Goal: Task Accomplishment & Management: Manage account settings

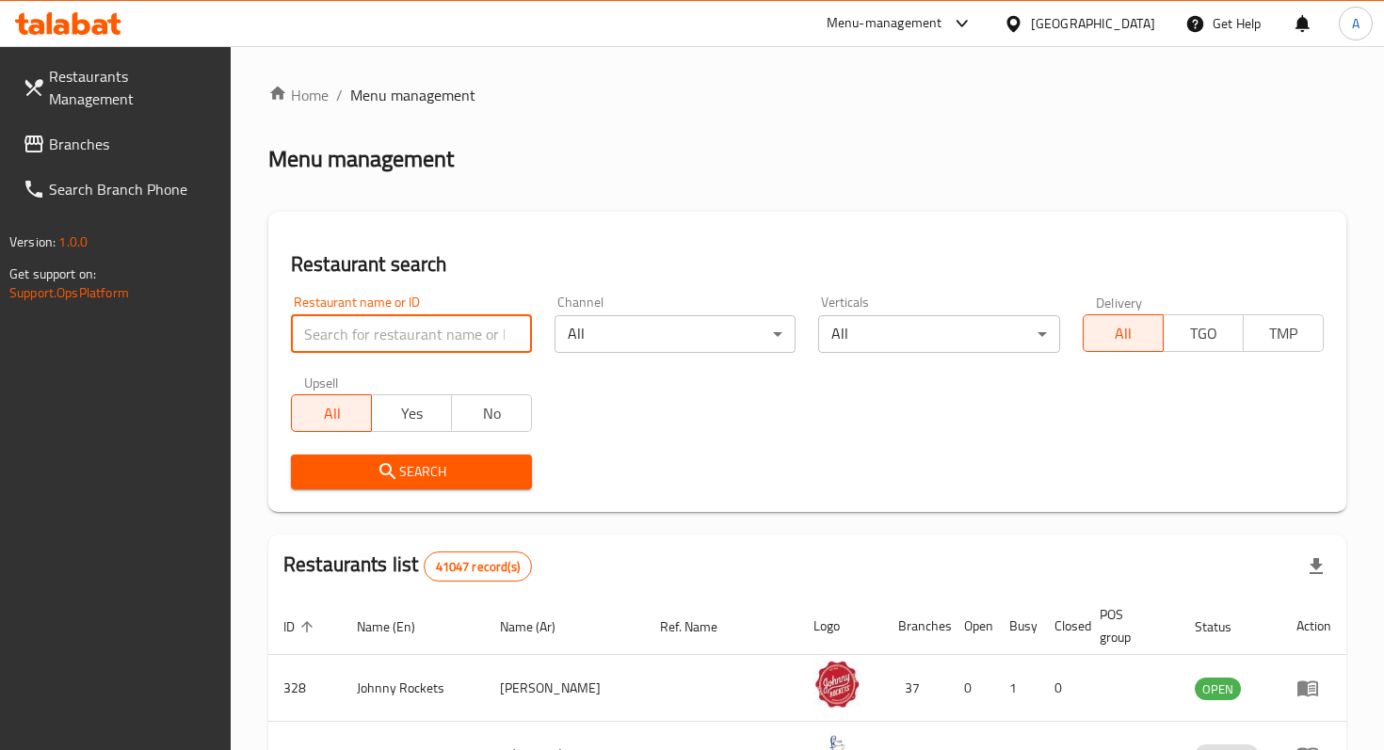
click at [431, 333] on input "search" at bounding box center [411, 334] width 241 height 38
type input "mansaf"
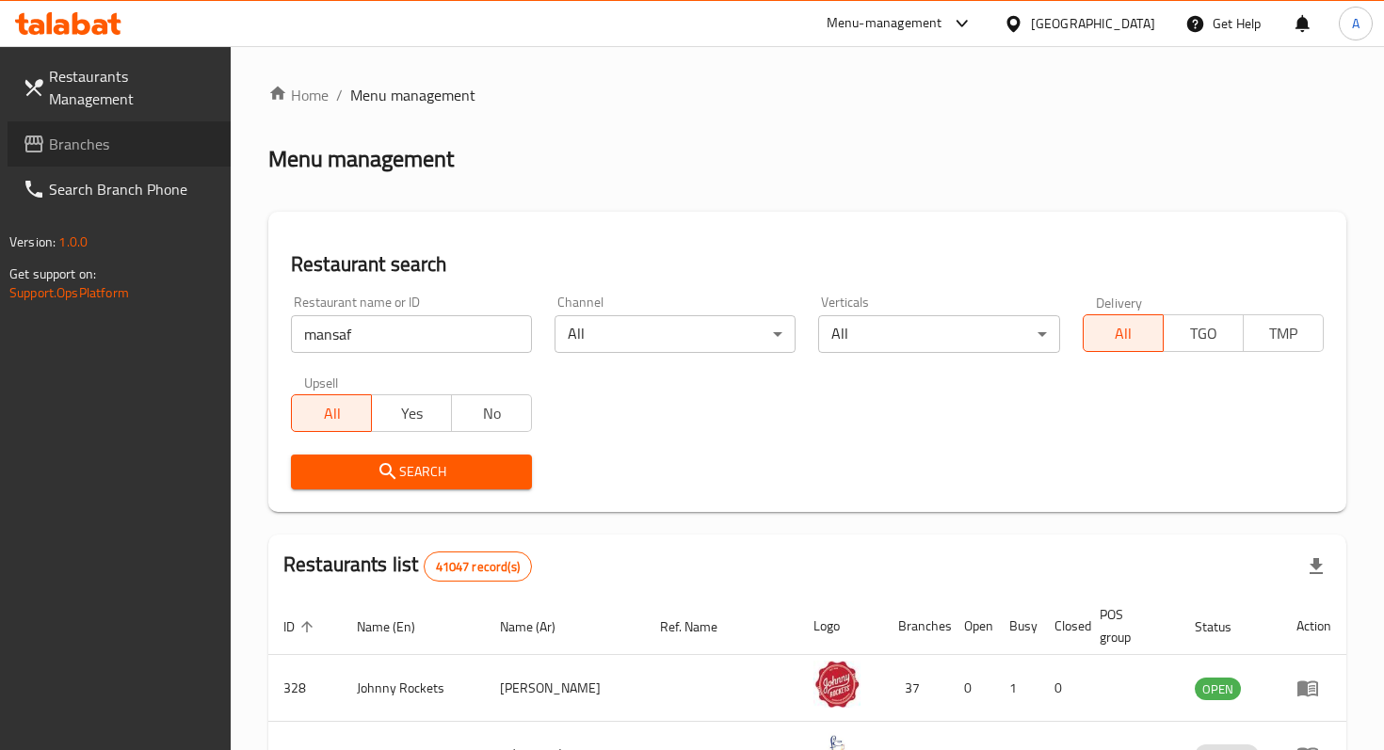
click at [165, 133] on span "Branches" at bounding box center [132, 144] width 167 height 23
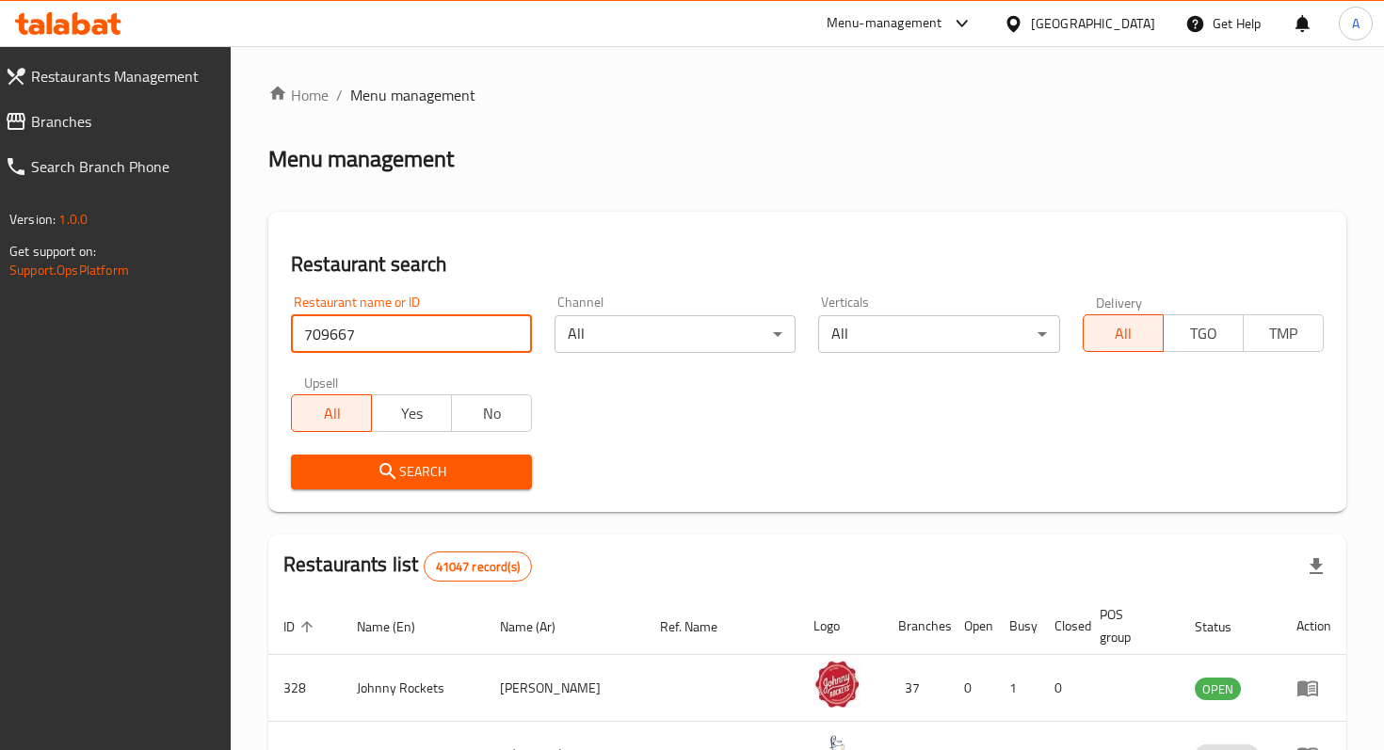
type input "709667"
click button "Search" at bounding box center [411, 472] width 241 height 35
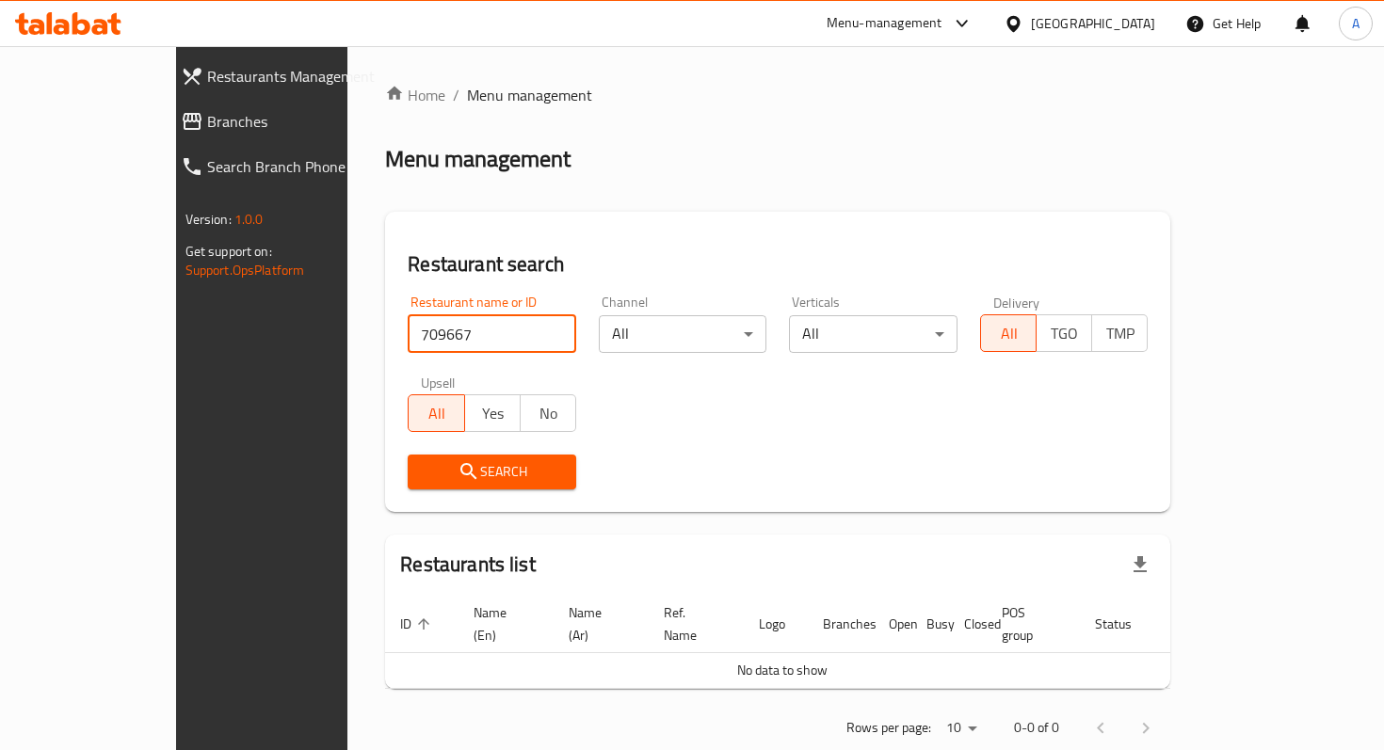
click at [166, 134] on link "Branches" at bounding box center [286, 121] width 241 height 45
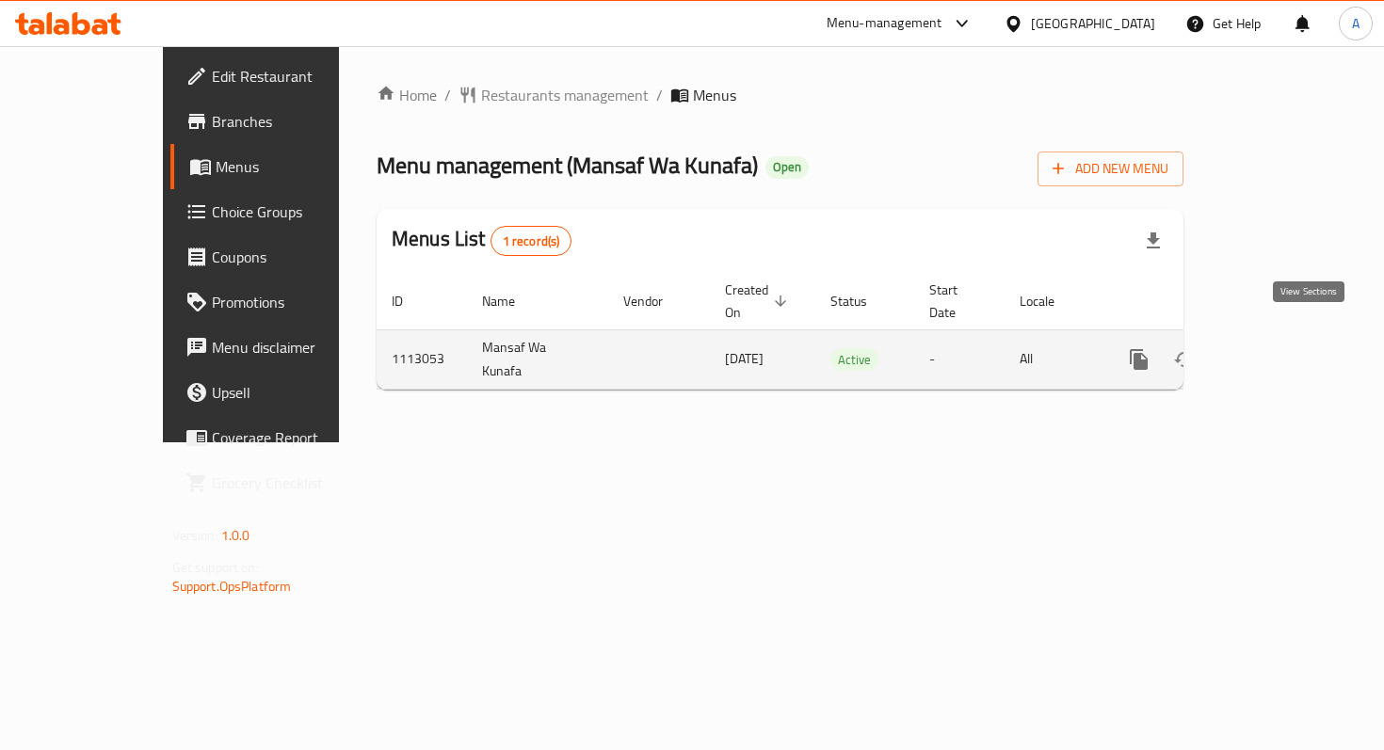
click at [1297, 350] on link "enhanced table" at bounding box center [1274, 359] width 45 height 45
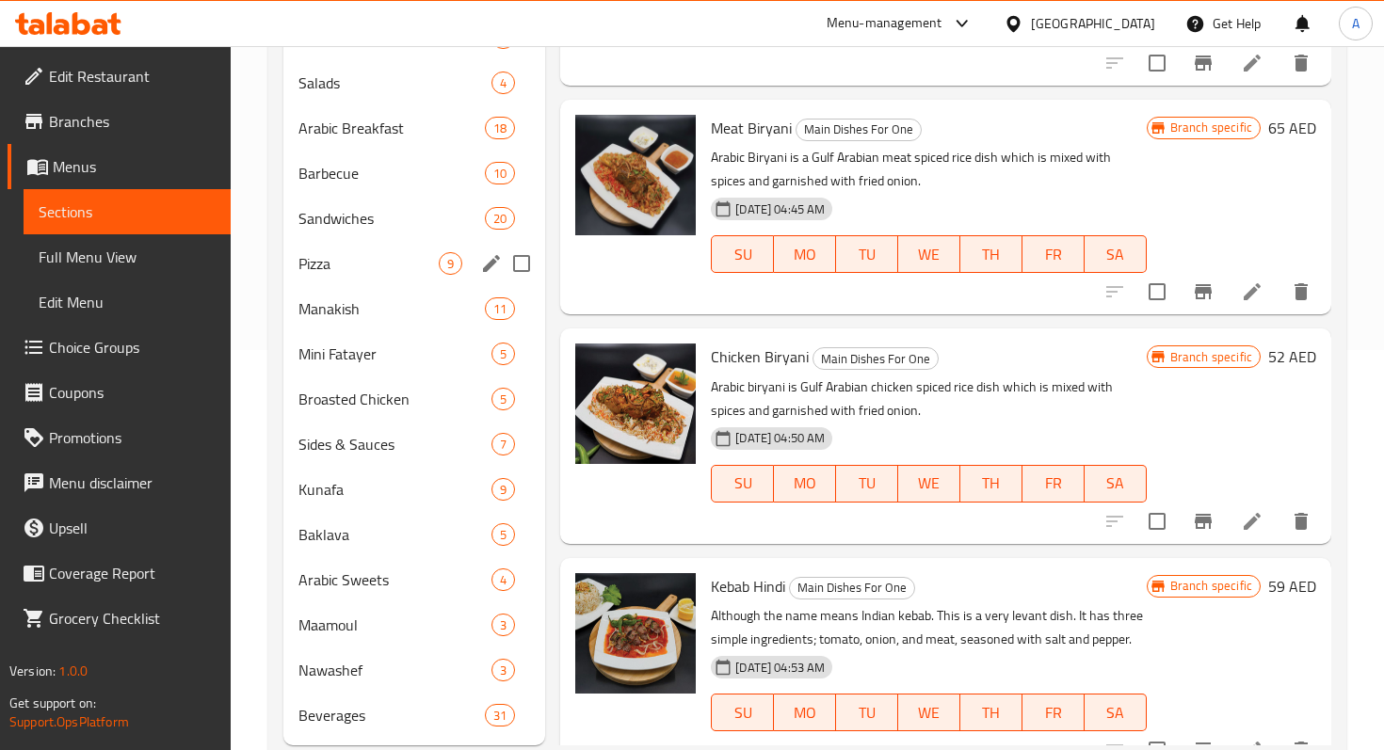
scroll to position [448, 0]
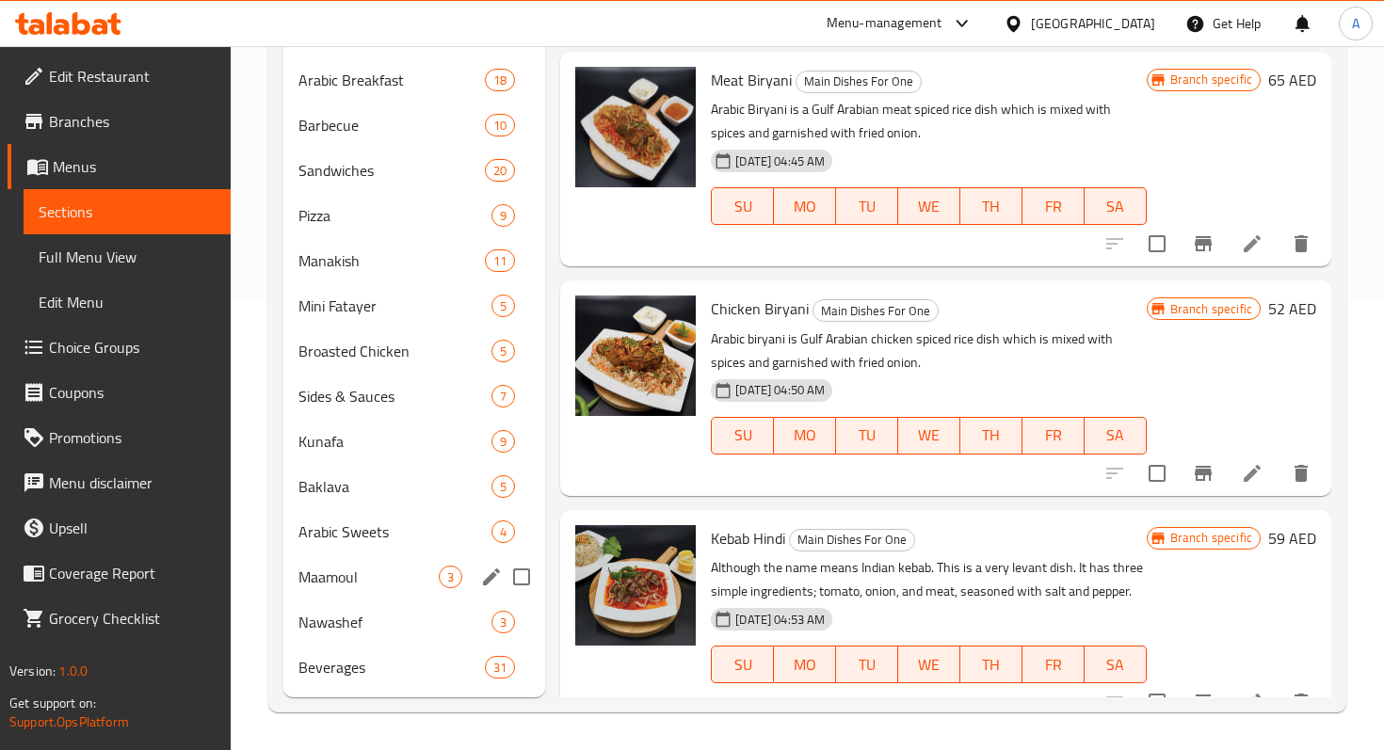
click at [375, 587] on div "Maamoul 3" at bounding box center [414, 576] width 262 height 45
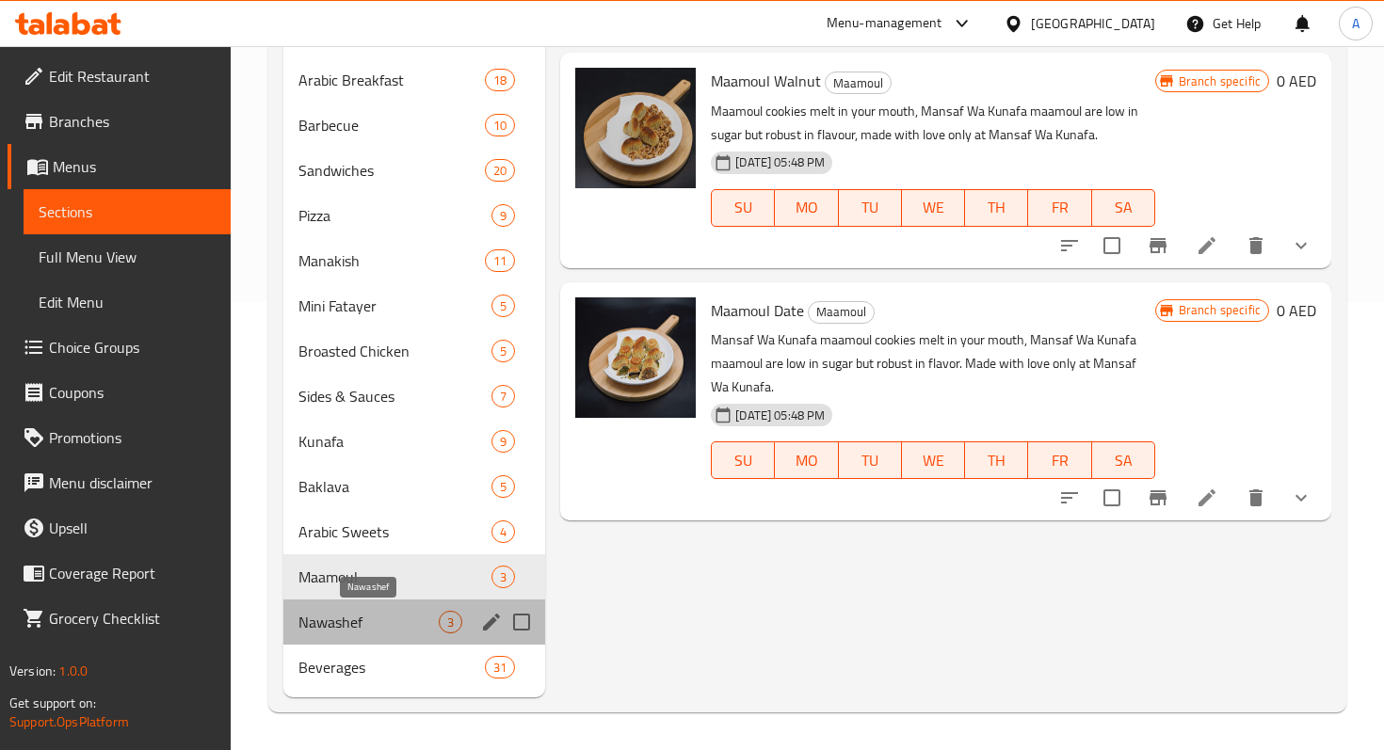
click at [374, 622] on span "Nawashef" at bounding box center [368, 622] width 140 height 23
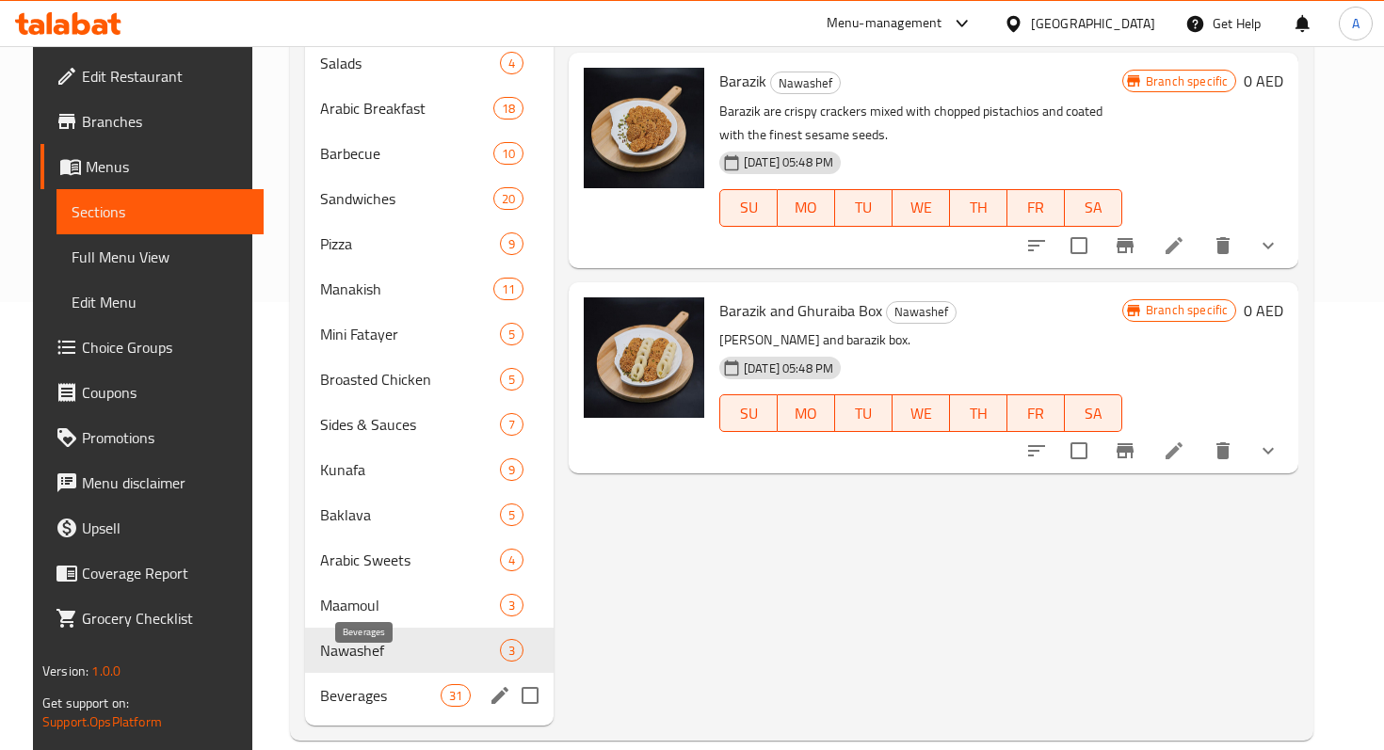
click at [377, 684] on span "Beverages" at bounding box center [380, 695] width 120 height 23
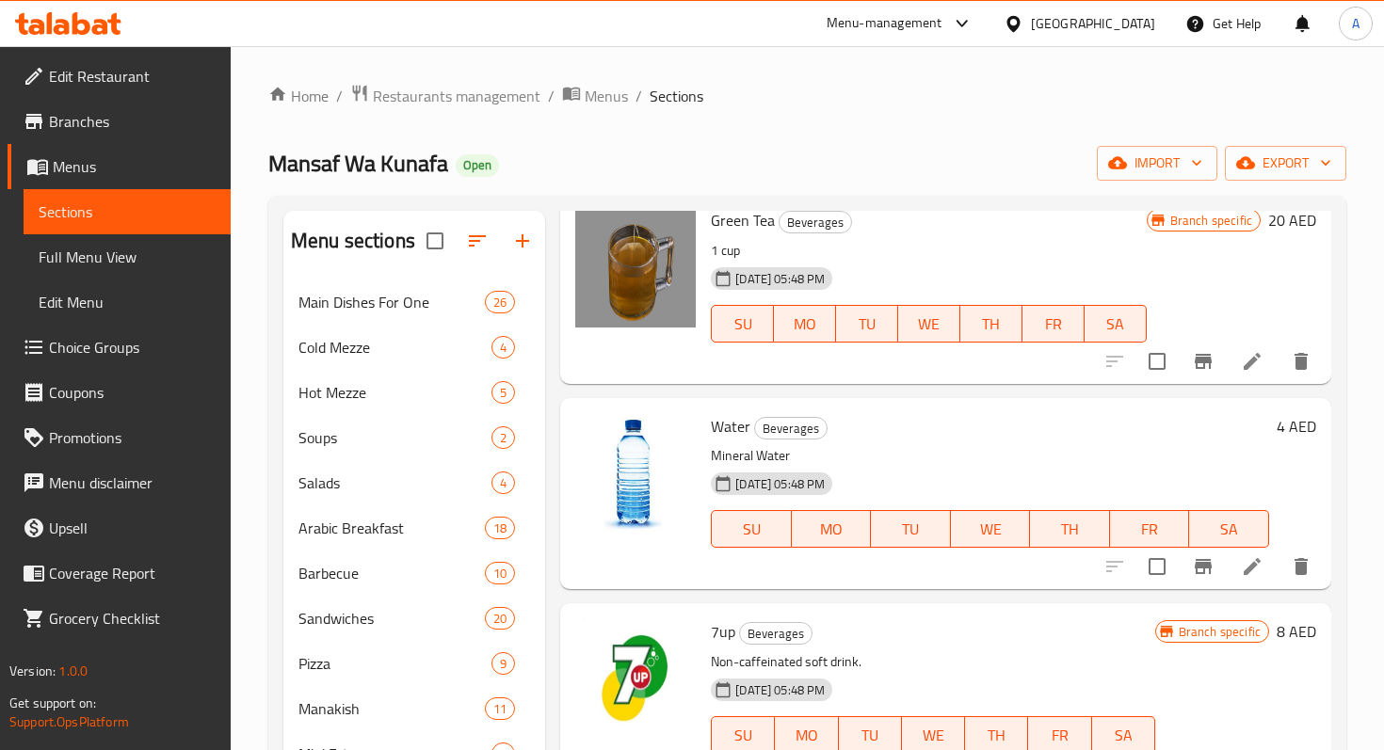
scroll to position [5388, 0]
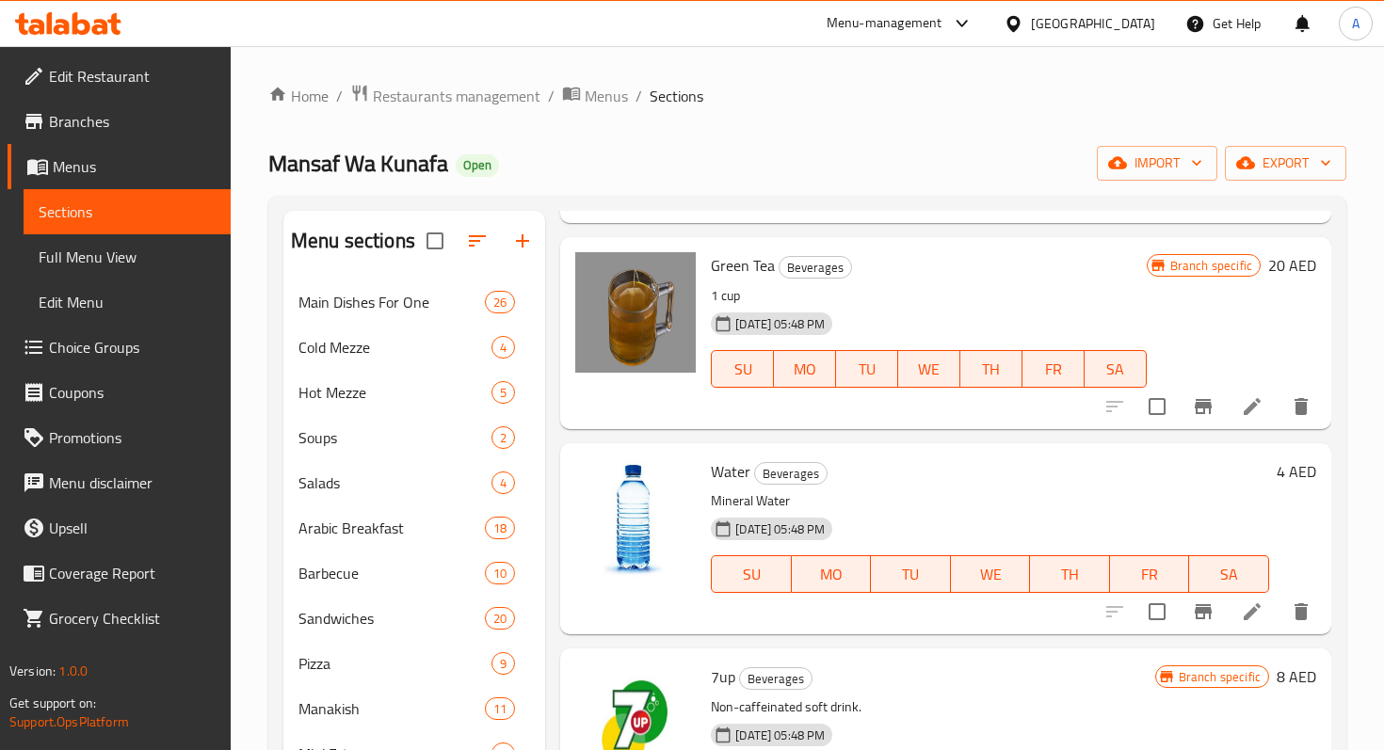
drag, startPoint x: 640, startPoint y: 557, endPoint x: 1017, endPoint y: 1, distance: 671.8
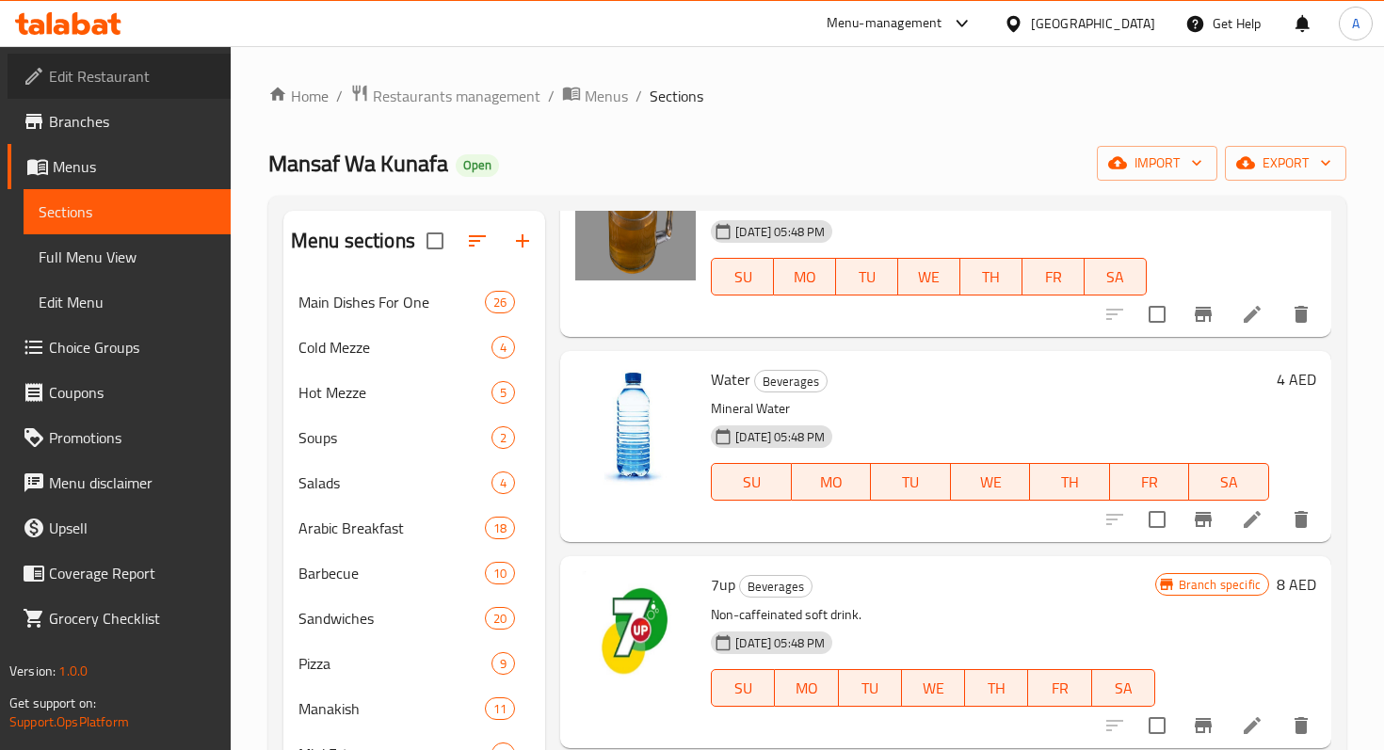
click at [172, 71] on span "Edit Restaurant" at bounding box center [132, 76] width 167 height 23
